Goal: Task Accomplishment & Management: Use online tool/utility

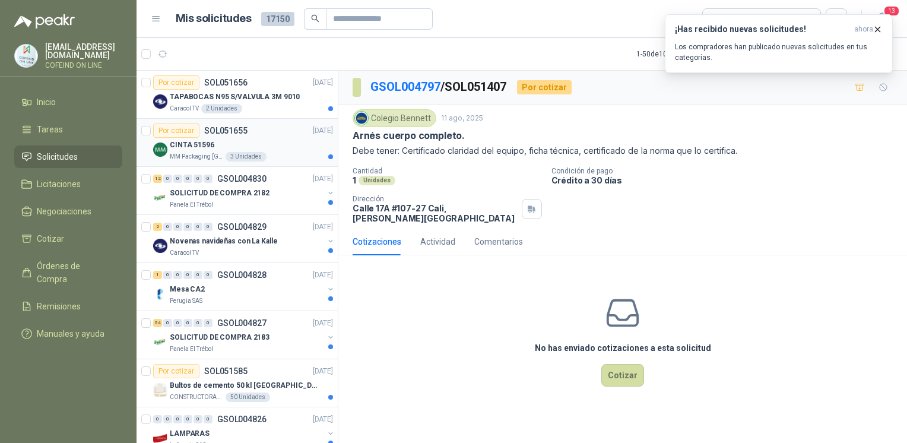
click at [243, 156] on div "3 Unidades" at bounding box center [246, 157] width 41 height 10
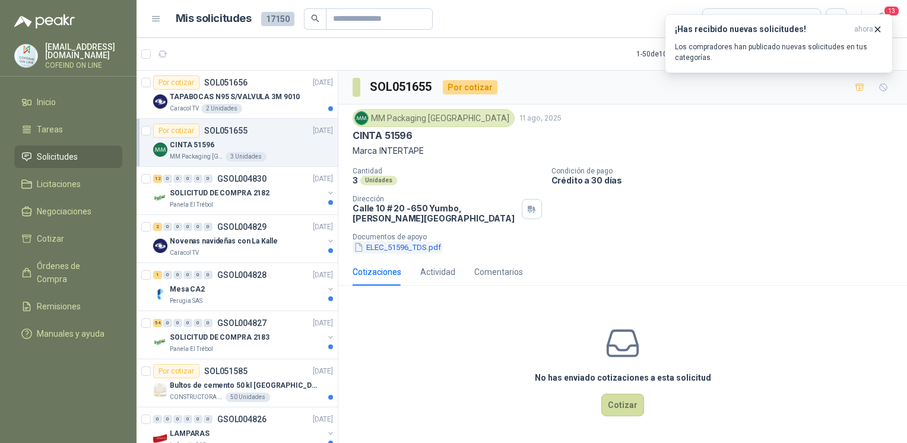
click at [415, 243] on button "ELEC_51596_TDS.pdf" at bounding box center [398, 247] width 90 height 12
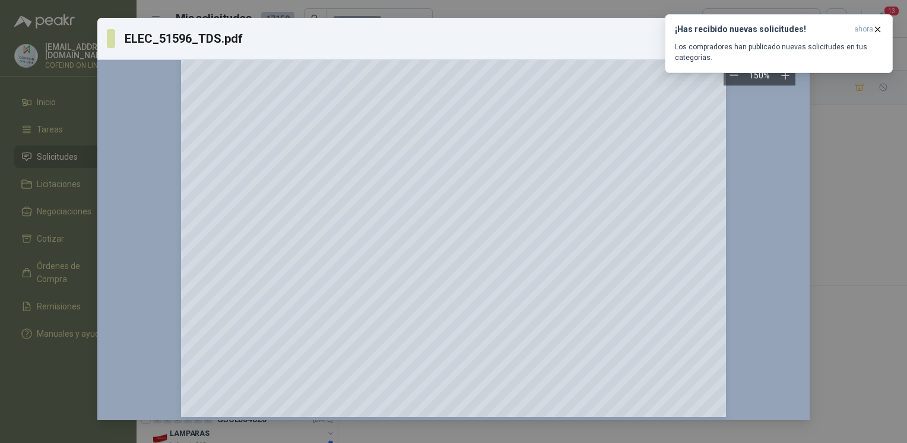
scroll to position [364, 0]
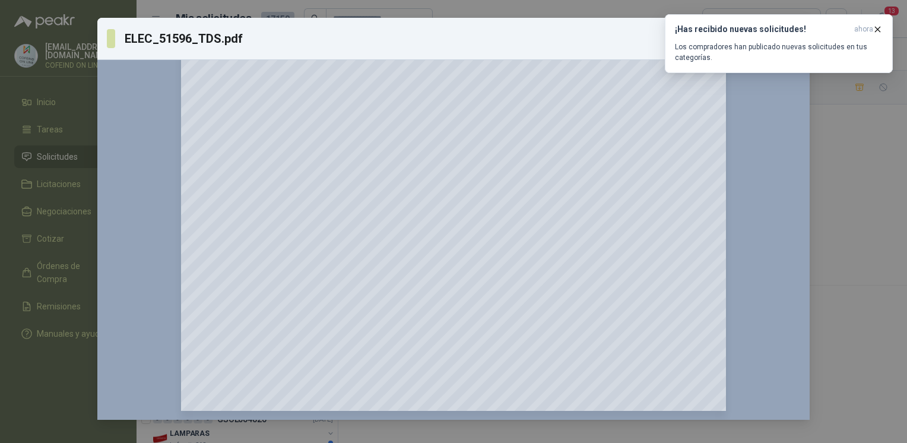
click at [855, 262] on div "ELEC_51596_TDS.pdf Descargar 150 %" at bounding box center [453, 221] width 907 height 443
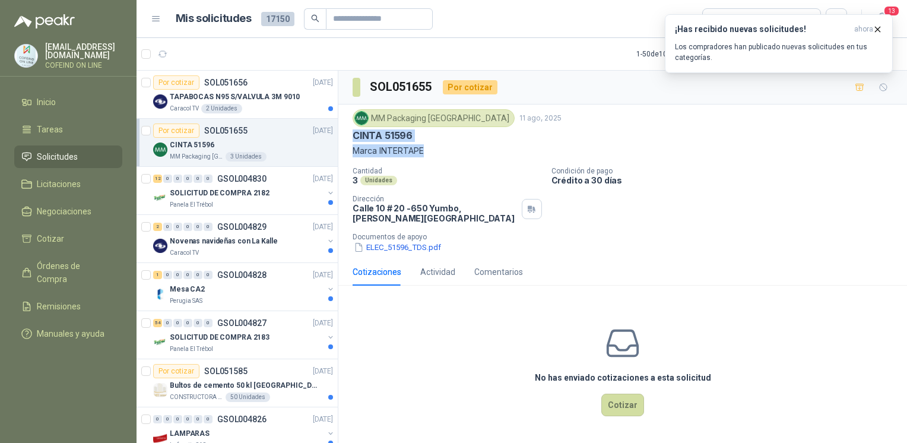
drag, startPoint x: 348, startPoint y: 139, endPoint x: 431, endPoint y: 146, distance: 83.4
click at [431, 146] on div "MM Packaging [GEOGRAPHIC_DATA] 11 ago, 2025 CINTA 51596 Marca INTERTAPE Cantida…" at bounding box center [623, 182] width 569 height 154
copy div "CINTA 51596 Marca INTERTAPE"
click at [229, 210] on div "12 0 0 0 0 0 GSOL004830 [DATE] SOLICITUD DE COMPRA 2182 Panela El Trébol" at bounding box center [237, 191] width 201 height 48
click at [283, 201] on div "Panela El Trébol" at bounding box center [247, 205] width 154 height 10
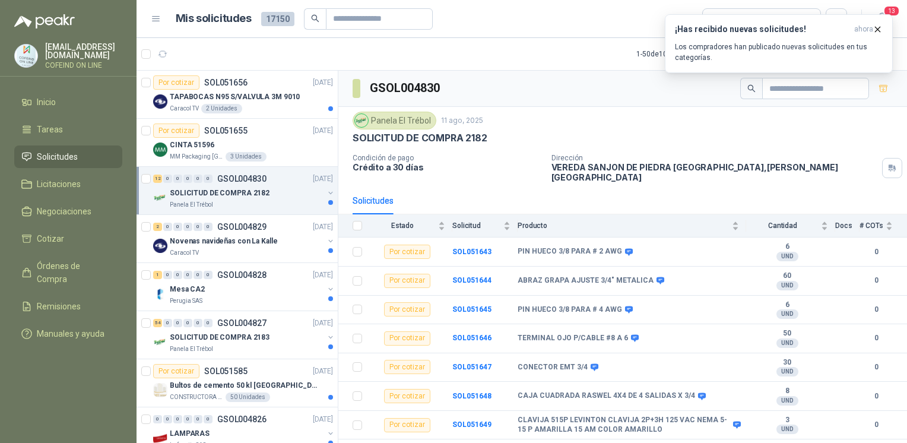
click at [283, 200] on div "Panela El Trébol" at bounding box center [247, 205] width 154 height 10
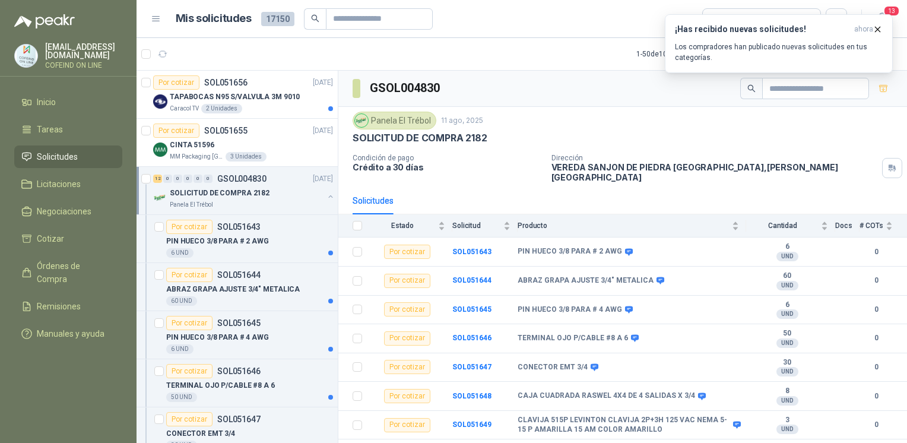
scroll to position [4, 0]
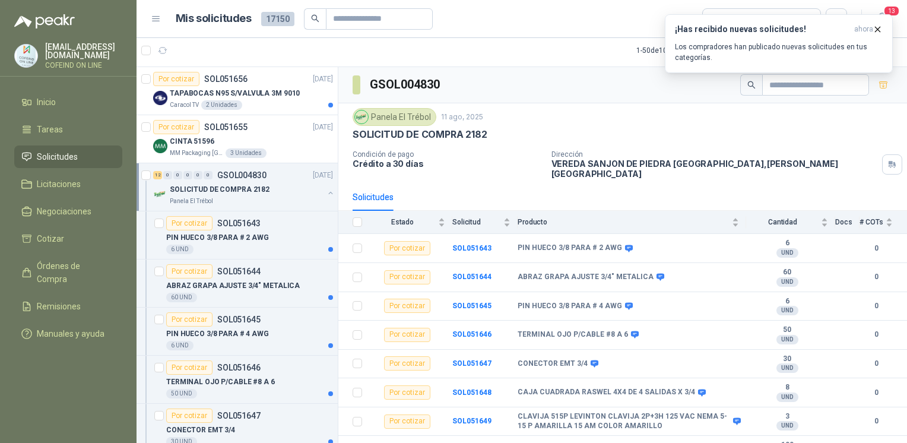
click at [303, 189] on div "SOLICITUD DE COMPRA 2182" at bounding box center [247, 189] width 154 height 14
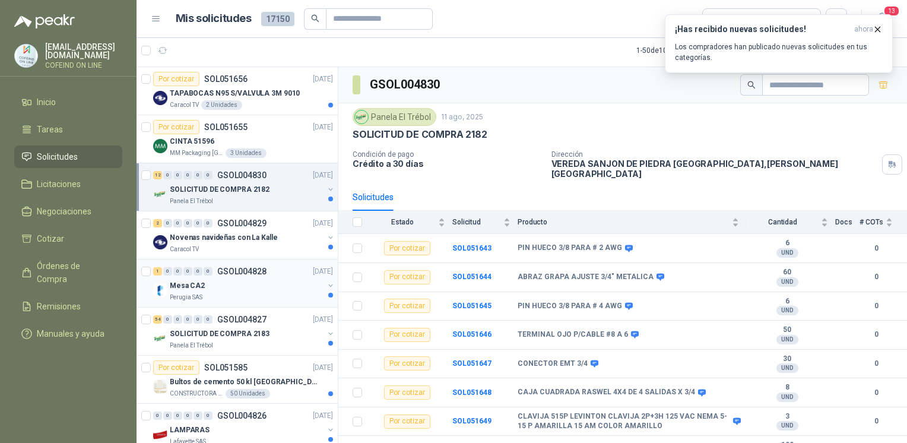
click at [296, 289] on div "Mesa CA2" at bounding box center [247, 286] width 154 height 14
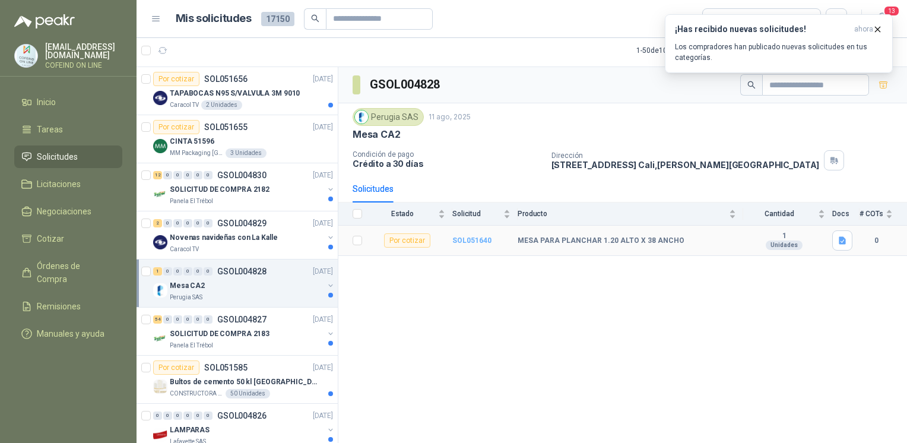
click at [473, 239] on b "SOL051640" at bounding box center [472, 240] width 39 height 8
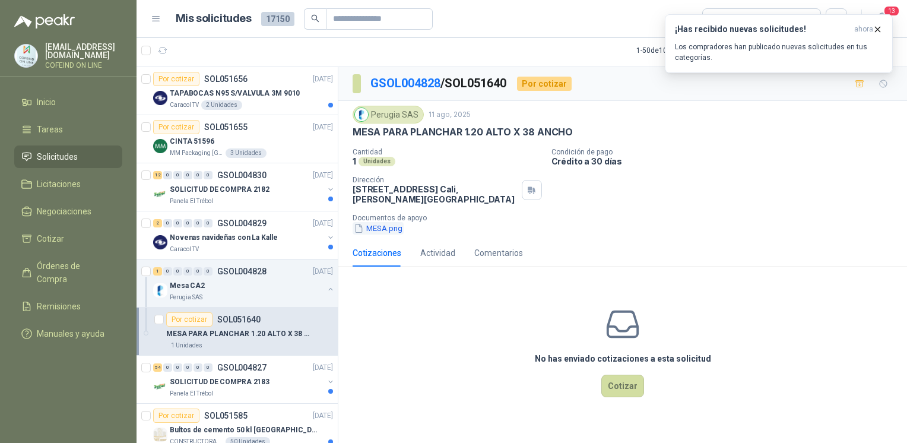
click at [374, 228] on button "MESA.png" at bounding box center [378, 228] width 51 height 12
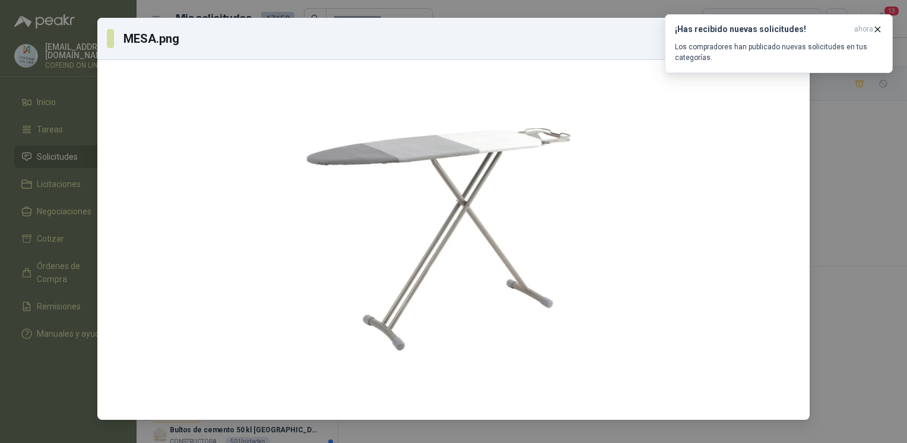
click at [852, 227] on div "MESA.png Descargar" at bounding box center [453, 221] width 907 height 443
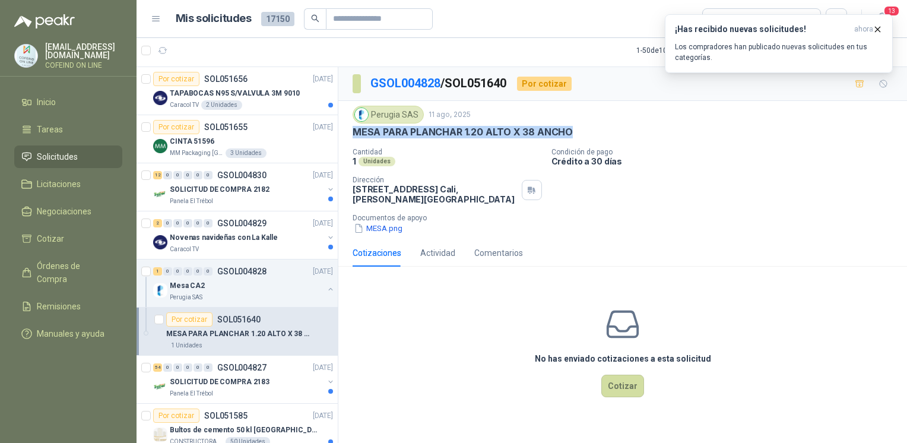
drag, startPoint x: 352, startPoint y: 133, endPoint x: 580, endPoint y: 138, distance: 228.1
click at [580, 138] on div "Perugia SAS 11 ago, 2025 MESA PARA PLANCHAR 1.20 ALTO X 38 ANCHO Cantidad 1 Uni…" at bounding box center [623, 170] width 540 height 129
copy p "MESA PARA PLANCHAR 1.20 ALTO X 38 ANCHO"
click at [368, 223] on button "MESA.png" at bounding box center [378, 228] width 51 height 12
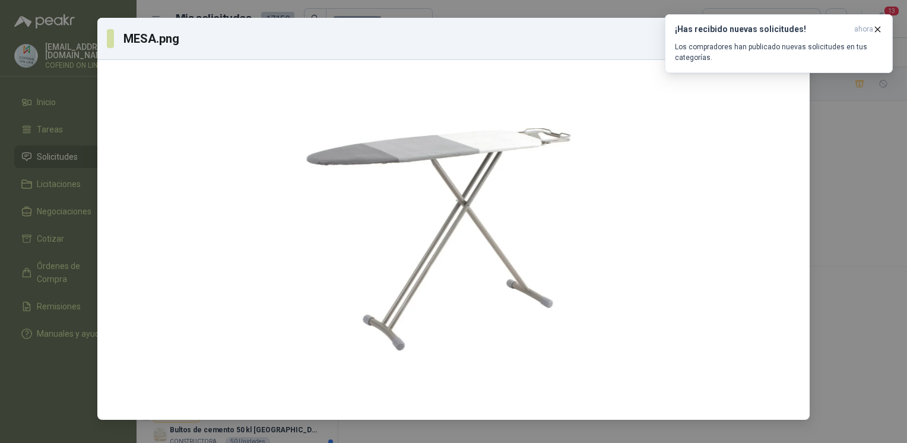
click at [821, 264] on div "MESA.png Descargar" at bounding box center [453, 221] width 907 height 443
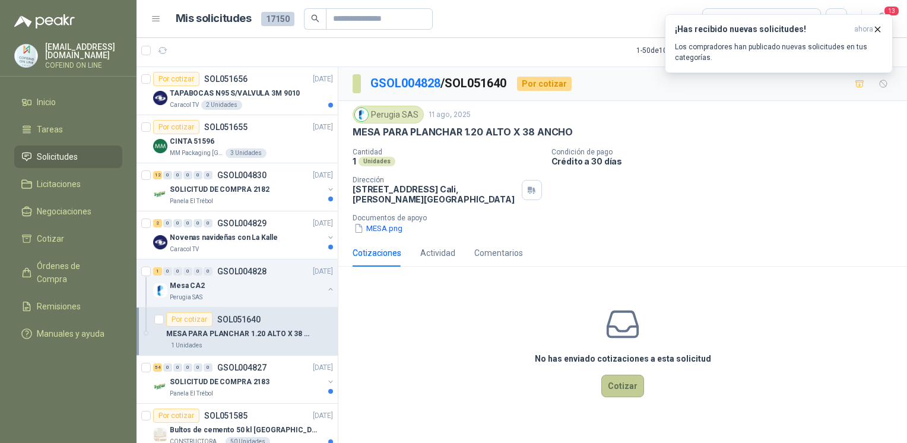
click at [619, 386] on button "Cotizar" at bounding box center [623, 386] width 43 height 23
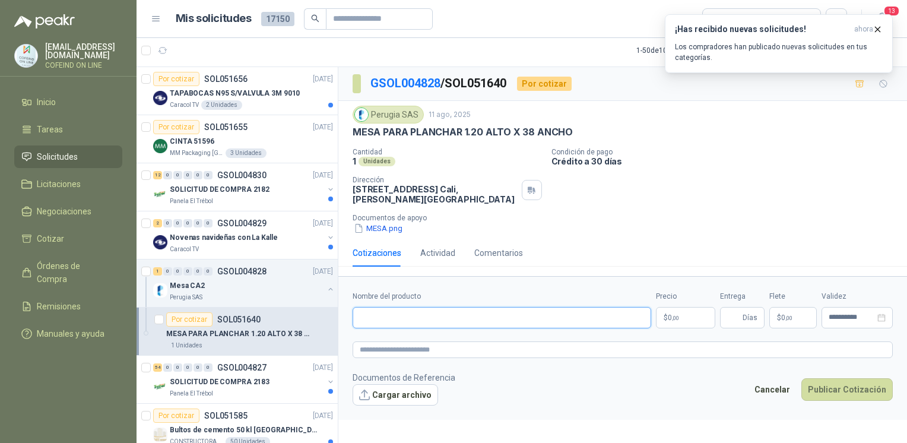
click at [409, 325] on input "Nombre del producto" at bounding box center [502, 317] width 299 height 21
paste input "**********"
type input "**********"
drag, startPoint x: 352, startPoint y: 188, endPoint x: 422, endPoint y: 191, distance: 70.1
click at [422, 191] on div "Perugia SAS 11 ago, 2025 MESA PARA PLANCHAR 1.20 ALTO X 38 ANCHO Cantidad 1 Uni…" at bounding box center [623, 170] width 569 height 138
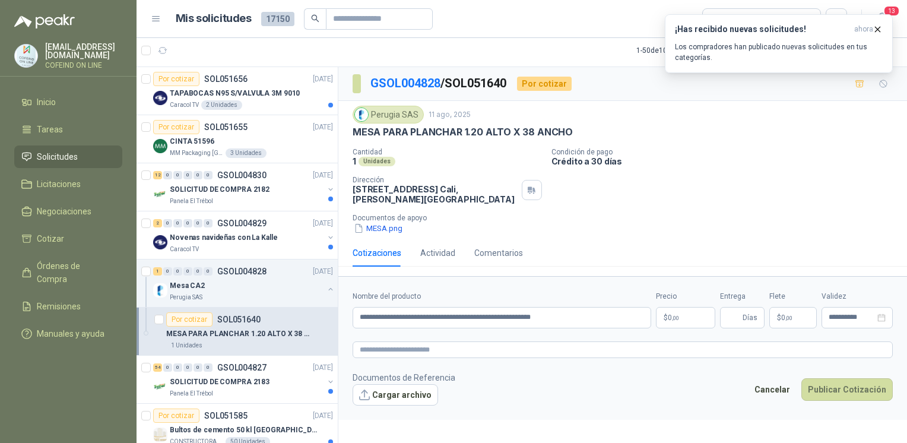
copy p "[STREET_ADDRESS]"
click at [393, 391] on button "Cargar archivo" at bounding box center [396, 394] width 86 height 21
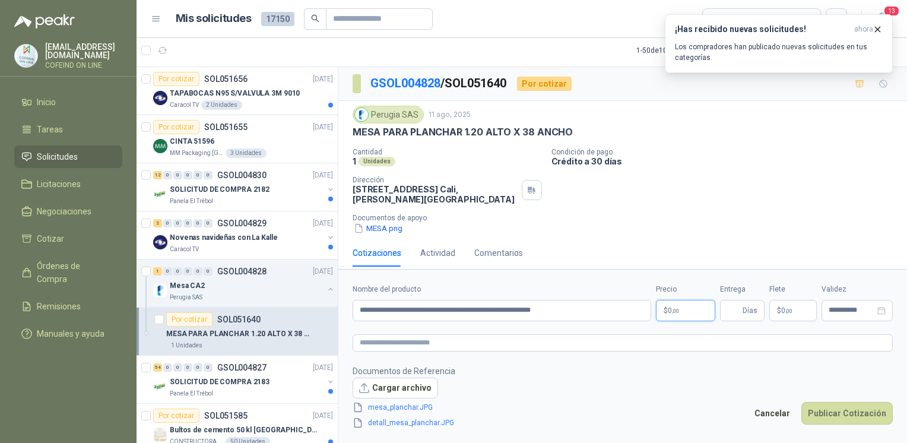
click at [669, 305] on p "$ 0 ,00" at bounding box center [685, 310] width 59 height 21
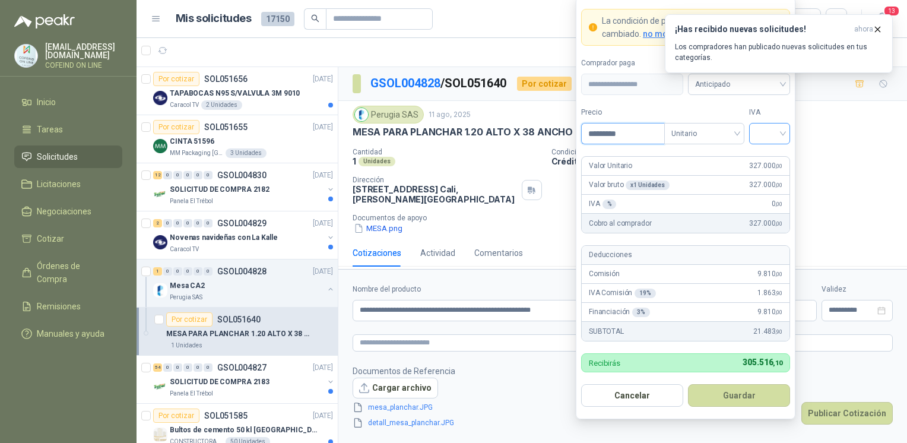
type input "*********"
click at [776, 125] on input "search" at bounding box center [770, 133] width 27 height 18
click at [767, 195] on div "0%" at bounding box center [770, 197] width 22 height 13
click at [736, 401] on button "Guardar" at bounding box center [739, 395] width 102 height 23
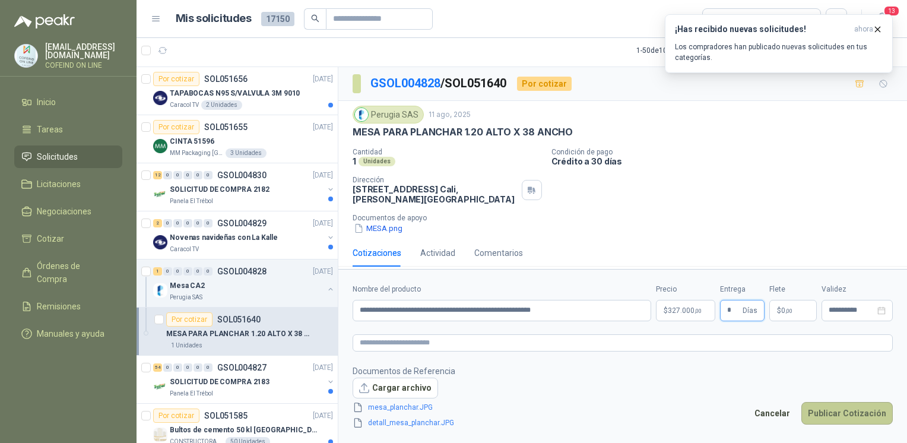
type input "*"
click at [851, 413] on button "Publicar Cotización" at bounding box center [847, 413] width 91 height 23
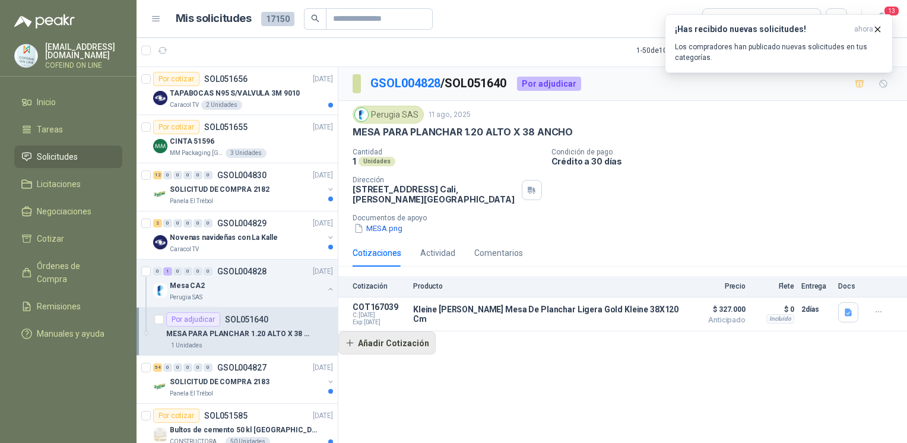
click at [358, 343] on button "Añadir Cotización" at bounding box center [387, 343] width 97 height 24
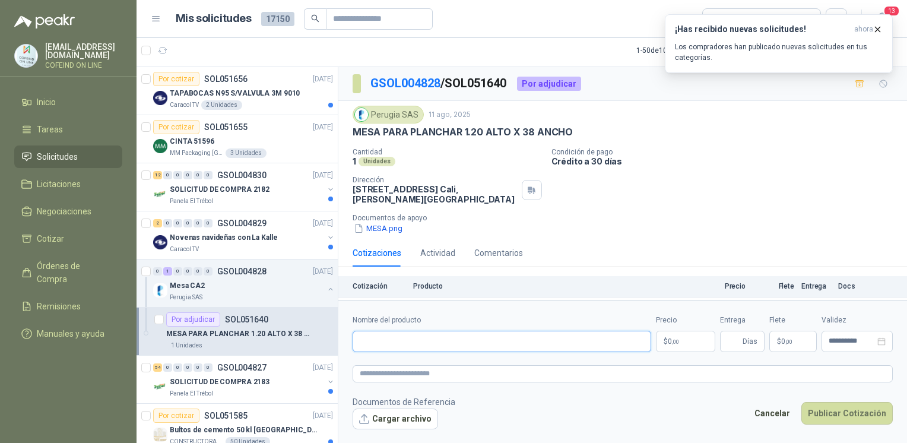
click at [366, 350] on input "Nombre del producto" at bounding box center [502, 341] width 299 height 21
paste input "**********"
type input "**********"
click at [394, 423] on button "Cargar archivo" at bounding box center [396, 419] width 86 height 21
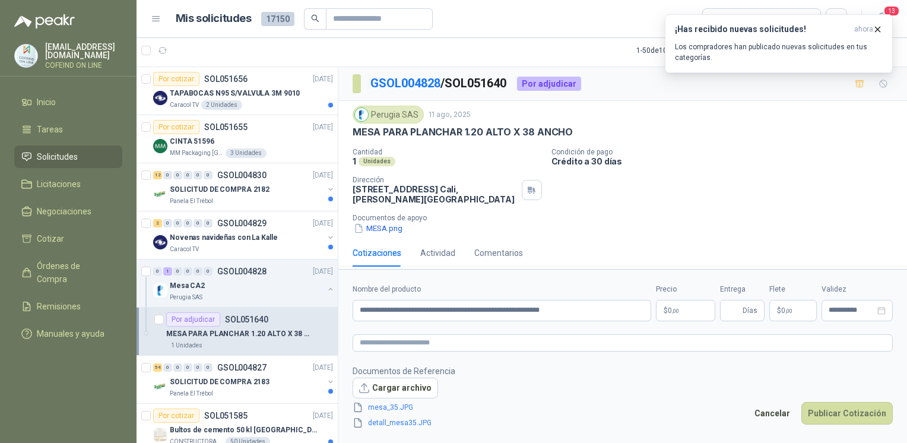
click at [679, 315] on p "$ 0 ,00" at bounding box center [685, 310] width 59 height 21
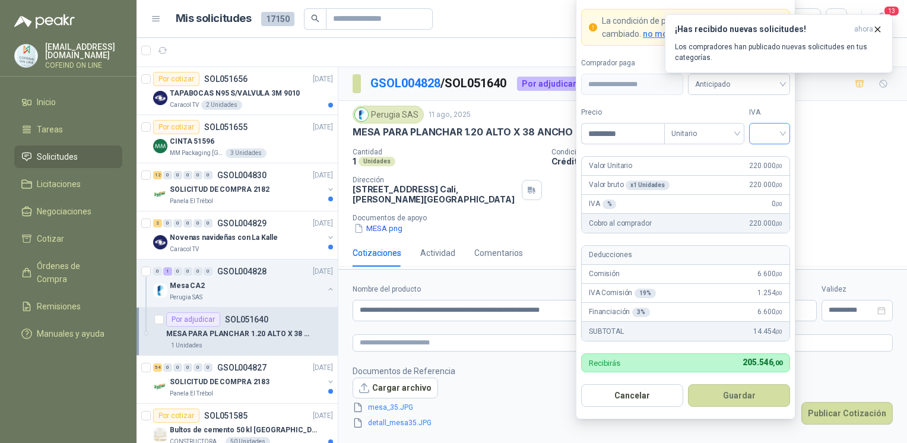
type input "*********"
click at [774, 135] on input "search" at bounding box center [770, 133] width 27 height 18
click at [770, 192] on div "0%" at bounding box center [770, 197] width 22 height 13
click at [725, 410] on form "**********" at bounding box center [686, 207] width 220 height 423
click at [725, 408] on form "**********" at bounding box center [686, 207] width 220 height 423
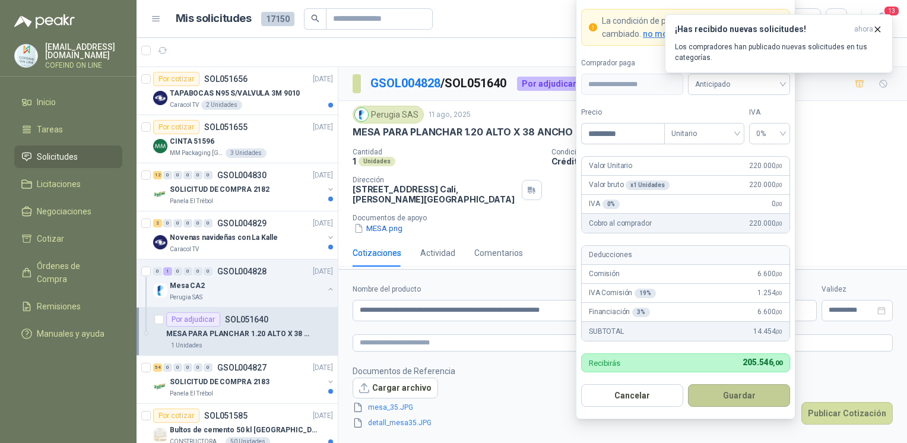
click at [725, 396] on button "Guardar" at bounding box center [739, 395] width 102 height 23
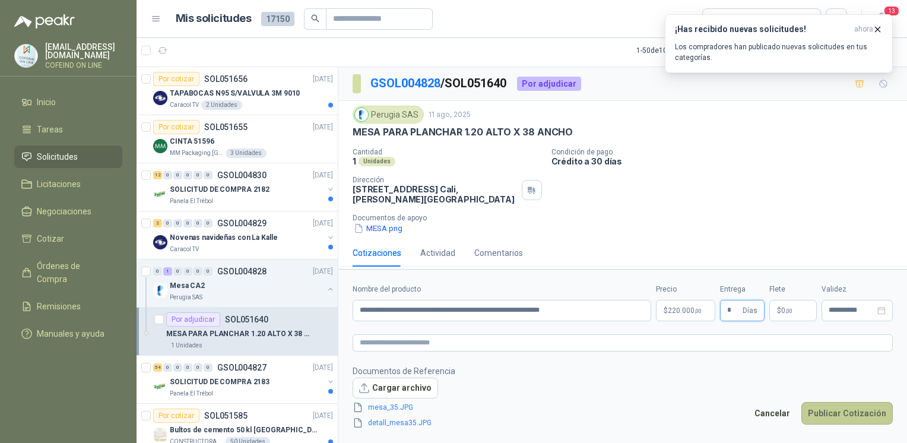
type input "*"
click at [832, 417] on button "Publicar Cotización" at bounding box center [847, 413] width 91 height 23
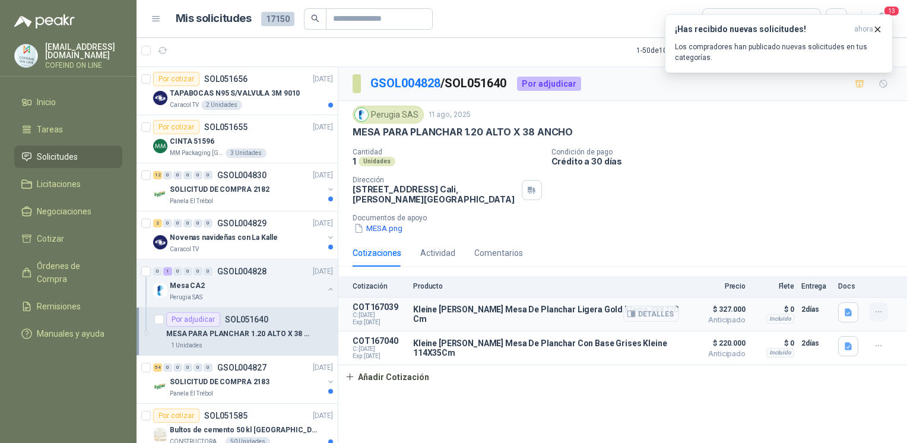
click at [884, 306] on button "button" at bounding box center [878, 311] width 19 height 19
click at [828, 262] on button "Editar" at bounding box center [855, 263] width 95 height 19
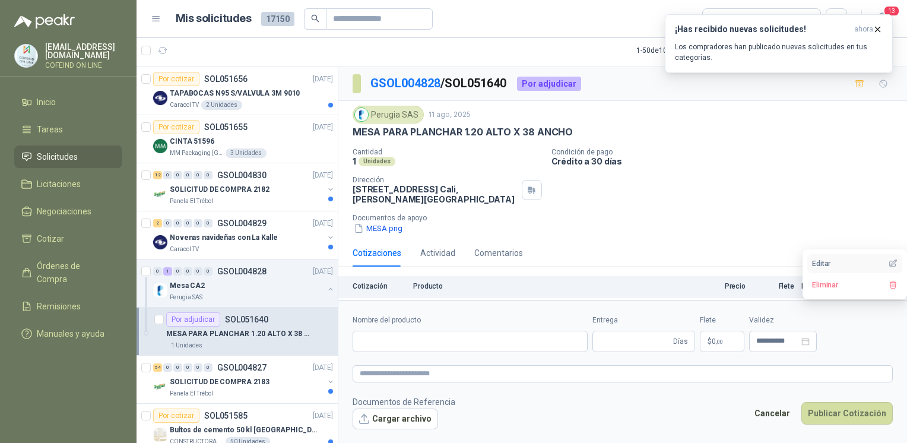
type input "**********"
type input "*"
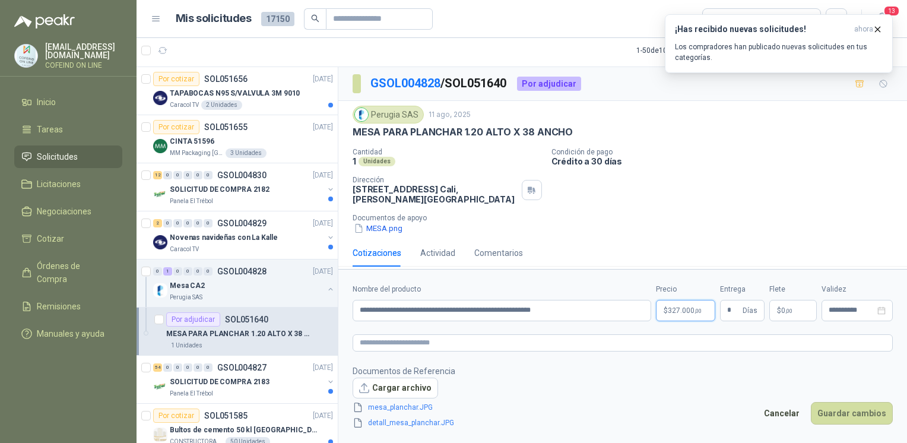
click at [694, 305] on p "$ 327.000 ,00" at bounding box center [685, 310] width 59 height 21
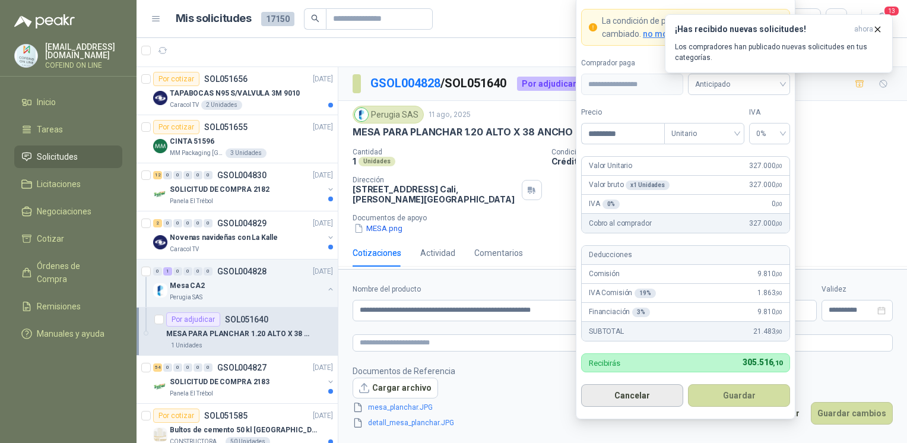
click at [646, 391] on button "Cancelar" at bounding box center [632, 395] width 102 height 23
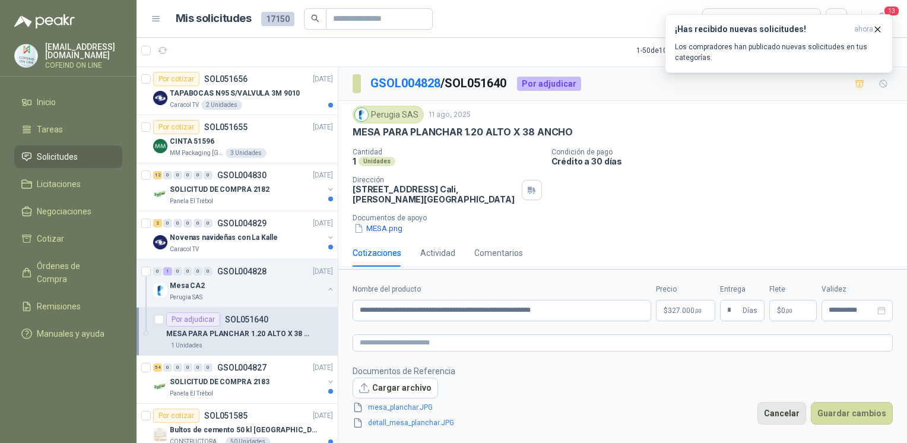
click at [782, 416] on button "Cancelar" at bounding box center [782, 413] width 49 height 23
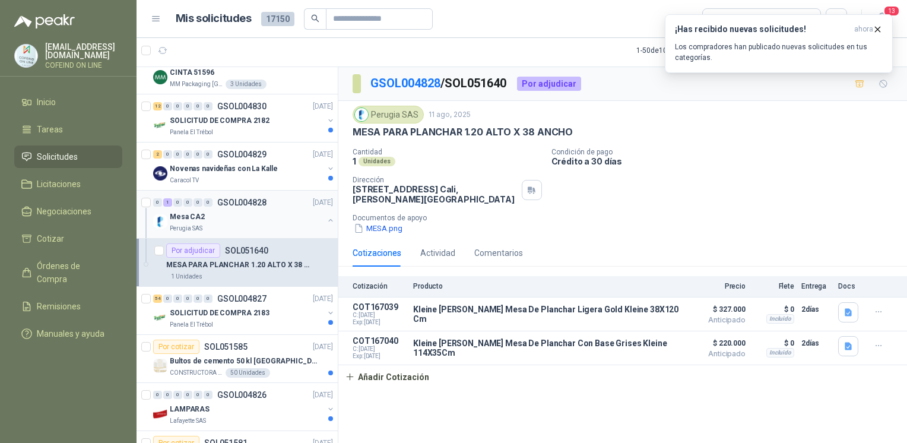
scroll to position [81, 0]
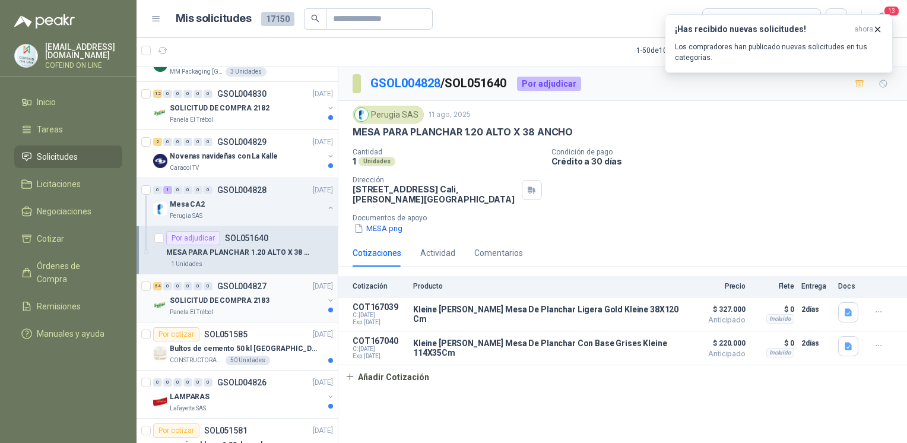
click at [229, 296] on p "SOLICITUD DE COMPRA 2183" at bounding box center [220, 300] width 100 height 11
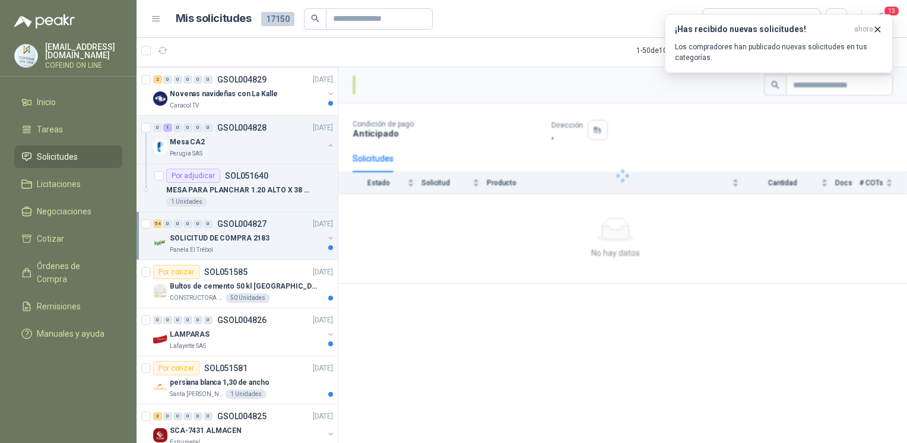
scroll to position [167, 0]
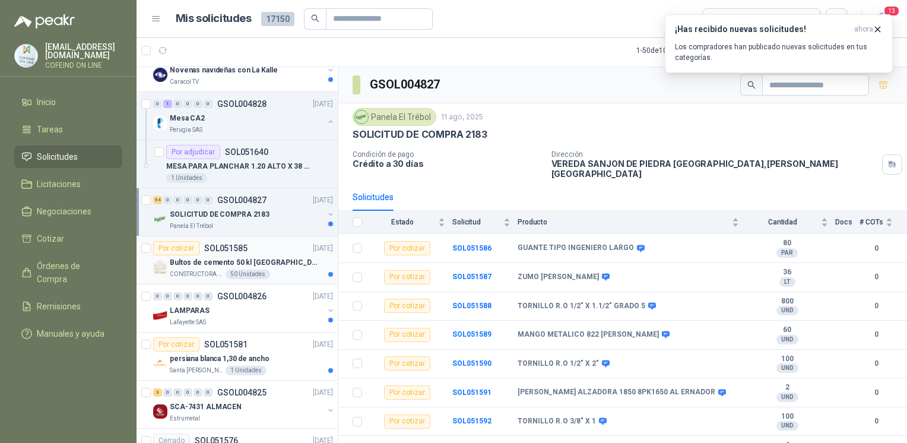
click at [195, 272] on p "CONSTRUCTORA GRUPO FIP" at bounding box center [196, 275] width 53 height 10
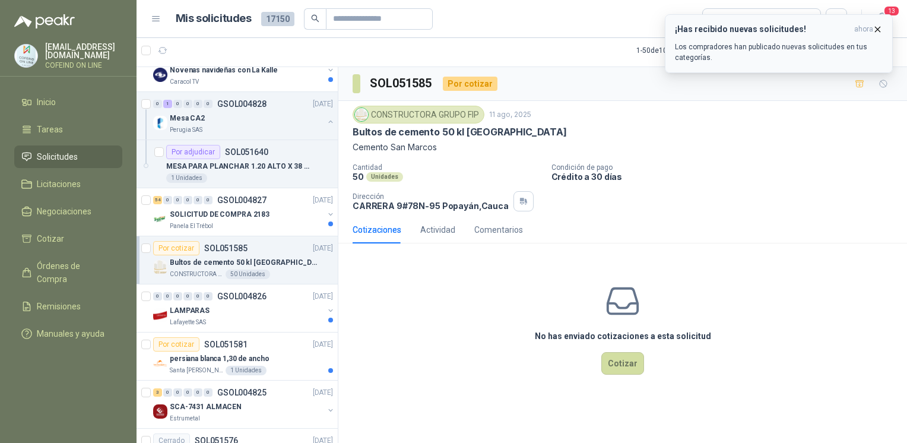
click at [878, 27] on icon "button" at bounding box center [878, 29] width 10 height 10
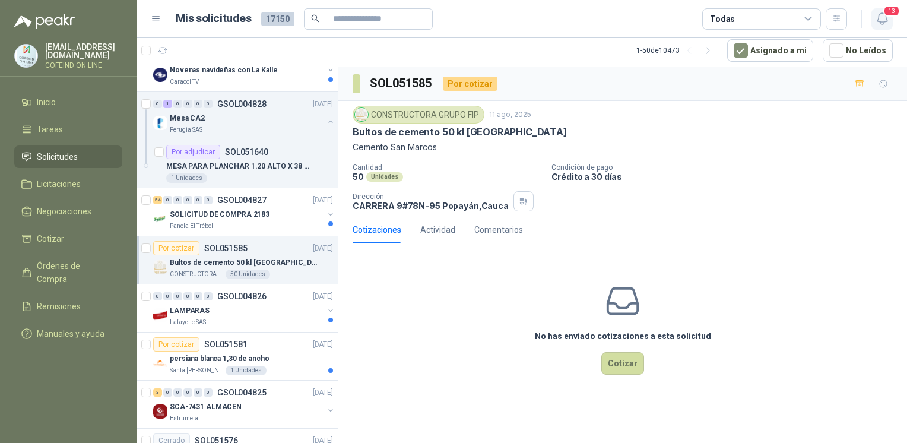
click at [886, 21] on icon "button" at bounding box center [882, 18] width 10 height 11
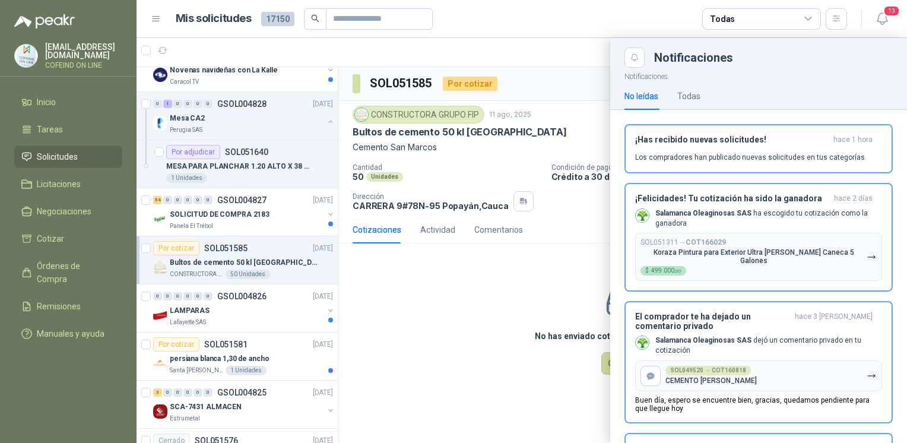
click at [442, 311] on div at bounding box center [522, 240] width 771 height 405
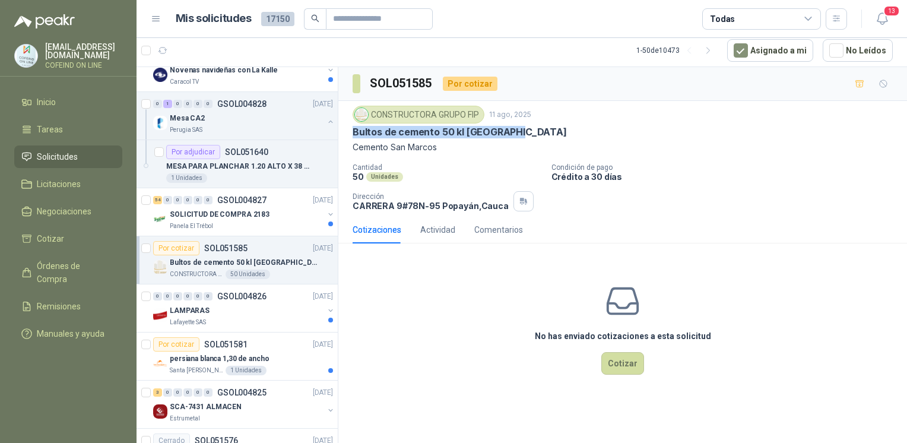
drag, startPoint x: 523, startPoint y: 133, endPoint x: 347, endPoint y: 132, distance: 175.8
click at [347, 132] on div "CONSTRUCTORA GRUPO FIP 11 ago, 2025 Bultos de cemento 50 kl San [PERSON_NAME] S…" at bounding box center [623, 158] width 569 height 115
copy p "Bultos de cemento 50 kl [GEOGRAPHIC_DATA]"
drag, startPoint x: 349, startPoint y: 204, endPoint x: 435, endPoint y: 203, distance: 86.7
click at [435, 203] on div "CONSTRUCTORA GRUPO FIP 11 ago, 2025 Bultos de cemento 50 kl San [PERSON_NAME] S…" at bounding box center [623, 158] width 569 height 115
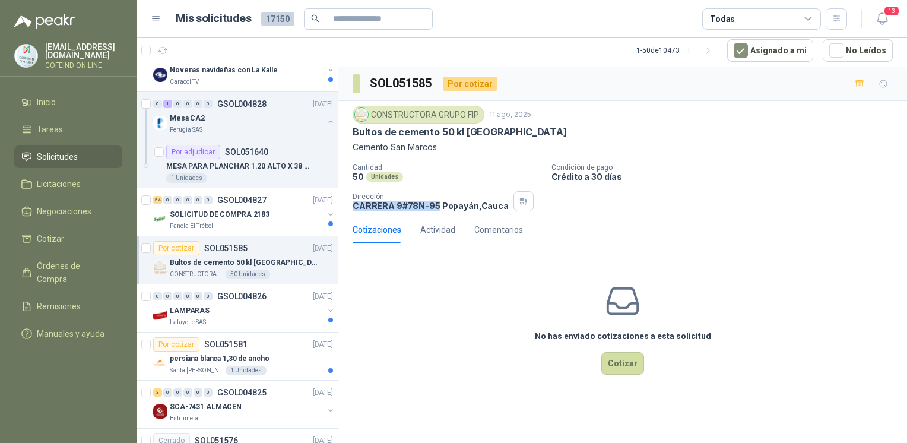
copy p "CARRERA 9#78N-95"
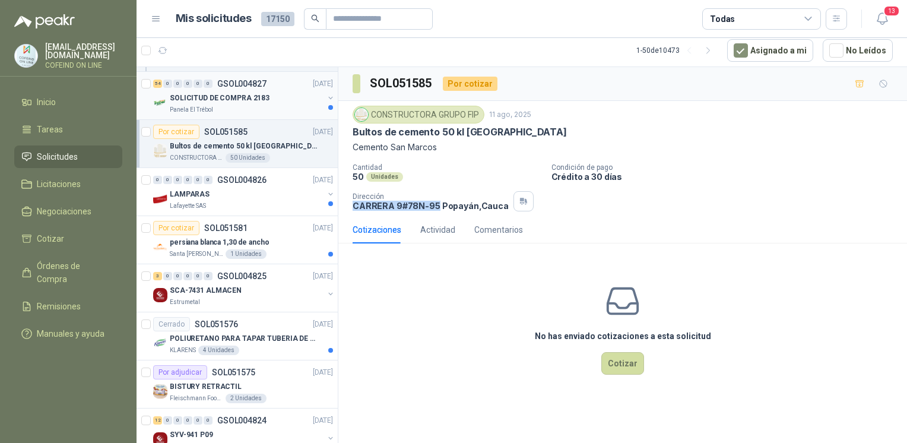
scroll to position [312, 0]
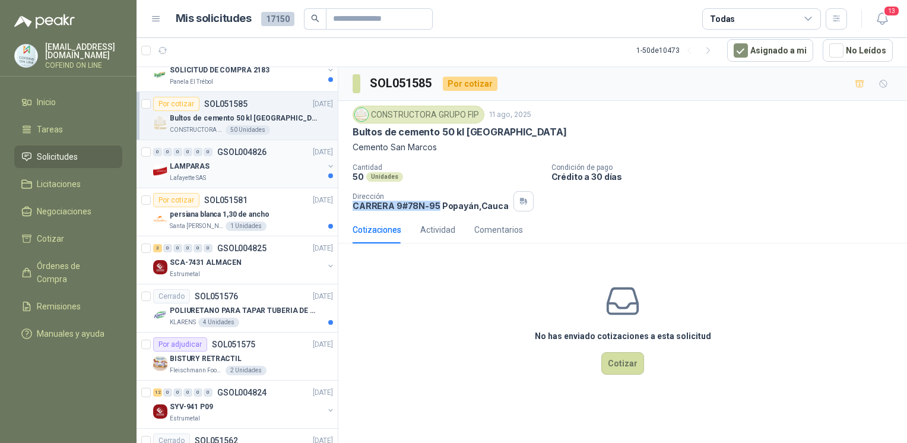
click at [246, 165] on div "LAMPARAS" at bounding box center [247, 166] width 154 height 14
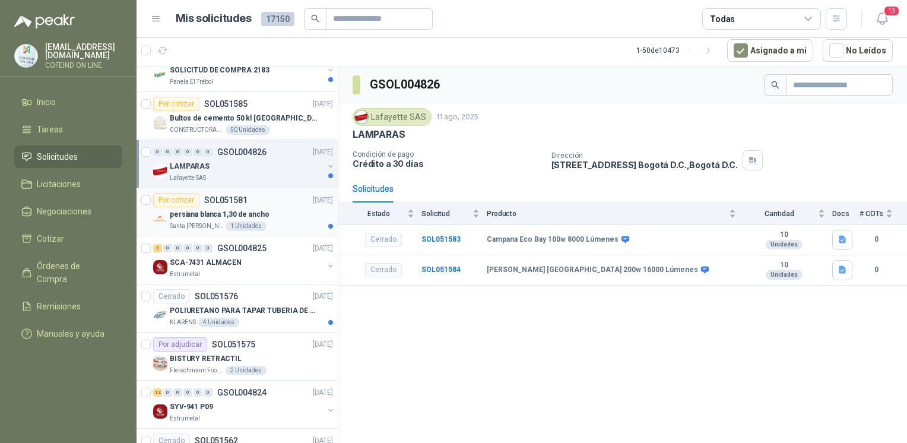
click at [273, 210] on div "persiana blanca 1,30 de ancho" at bounding box center [251, 214] width 163 height 14
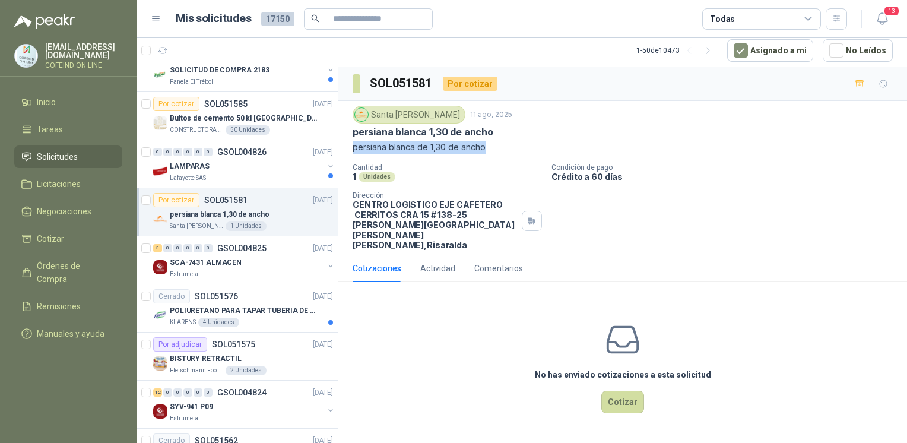
drag, startPoint x: 495, startPoint y: 144, endPoint x: 353, endPoint y: 144, distance: 141.9
click at [353, 144] on p "persiana blanca de 1,30 de ancho" at bounding box center [623, 147] width 540 height 13
copy p "persiana blanca de 1,30 de ancho"
